Goal: Check status

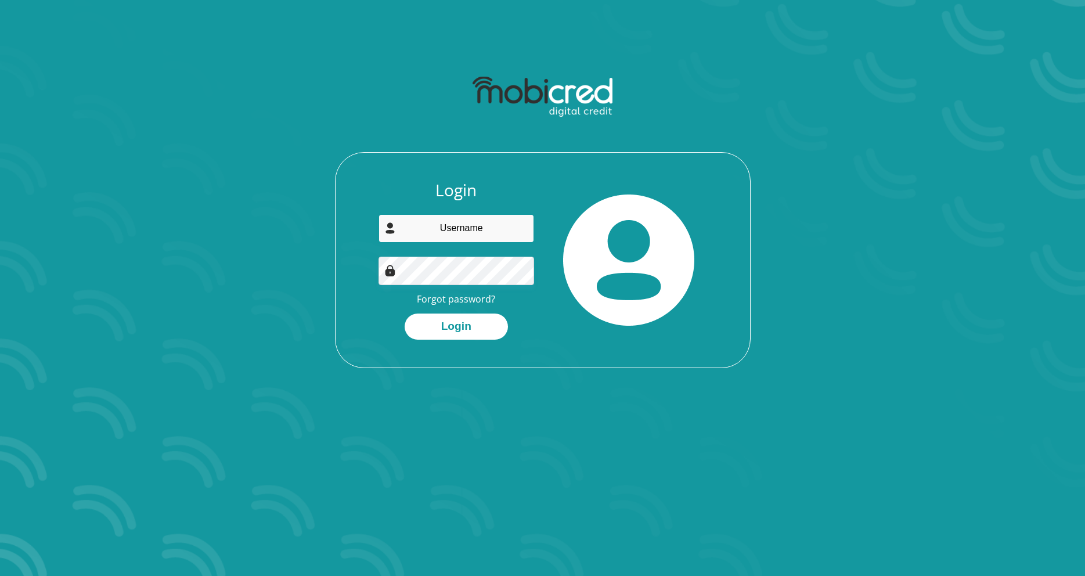
click at [498, 232] on input "email" at bounding box center [457, 228] width 156 height 28
type input "kmakote64@gmail.com"
click at [455, 325] on button "Login" at bounding box center [456, 327] width 103 height 26
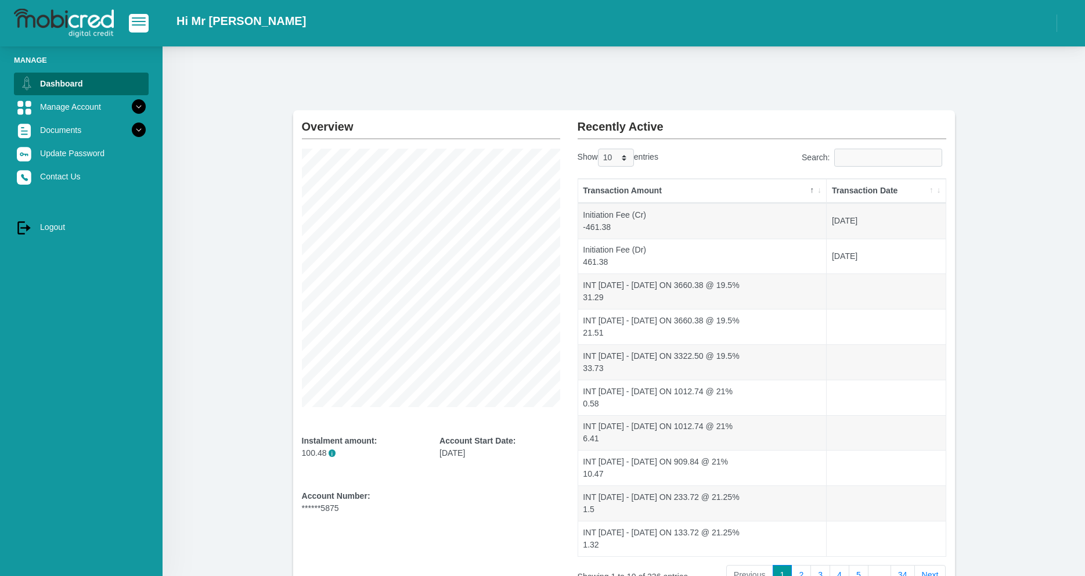
click at [893, 192] on th "Transaction Date" at bounding box center [886, 191] width 118 height 24
click at [907, 191] on th "Transaction Date" at bounding box center [886, 191] width 118 height 24
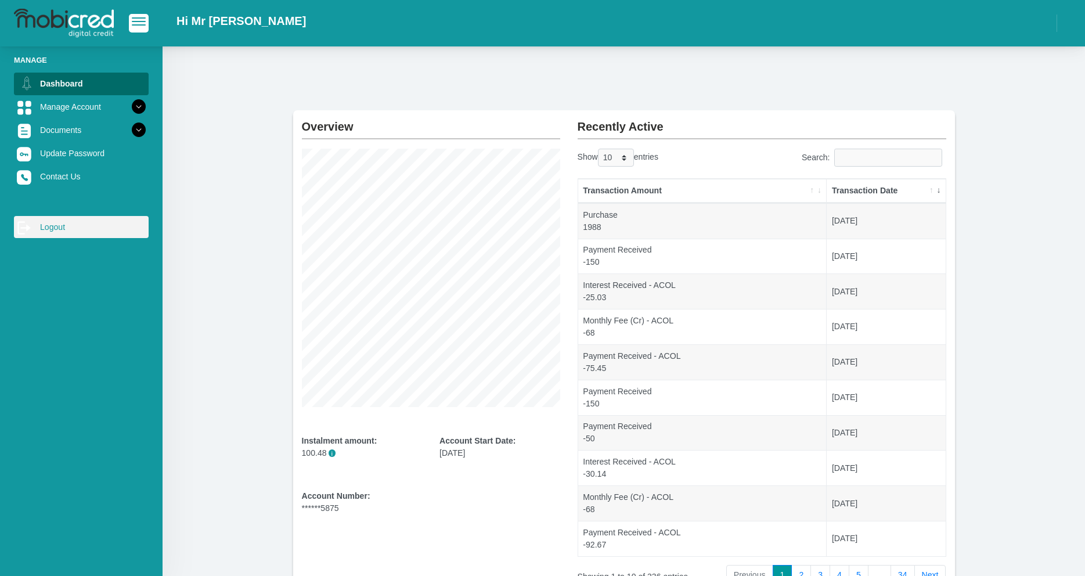
click at [52, 230] on link "log out Logout" at bounding box center [81, 227] width 135 height 22
